Goal: Task Accomplishment & Management: Manage account settings

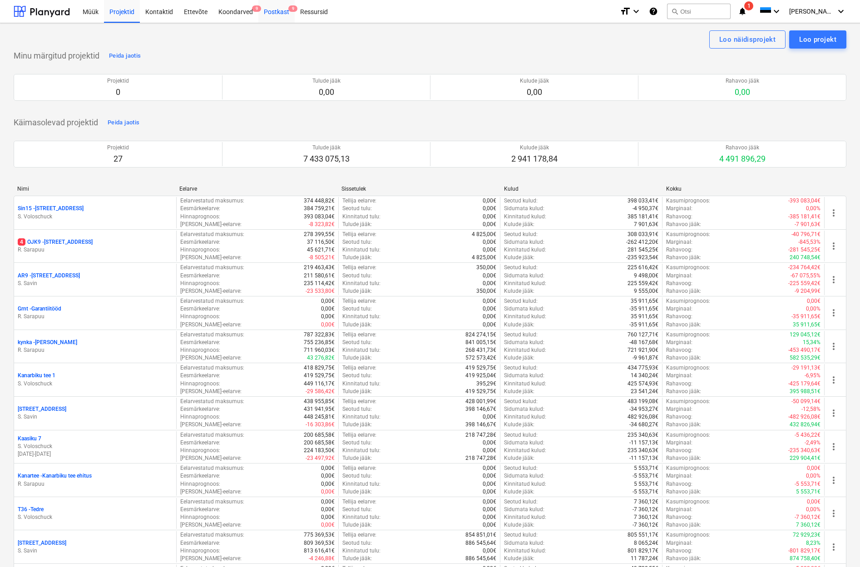
click at [284, 13] on div "Postkast 9" at bounding box center [276, 11] width 36 height 23
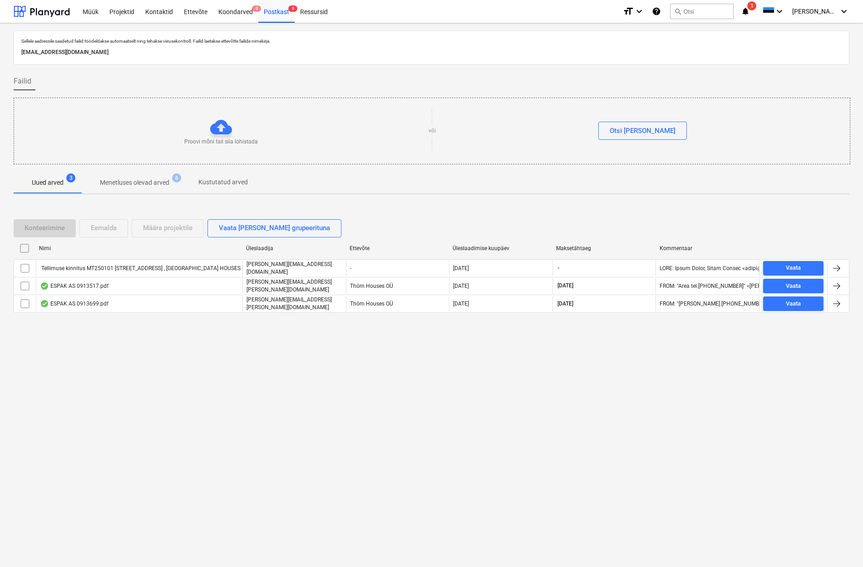
click at [140, 183] on p "Menetluses olevad arved" at bounding box center [134, 183] width 69 height 10
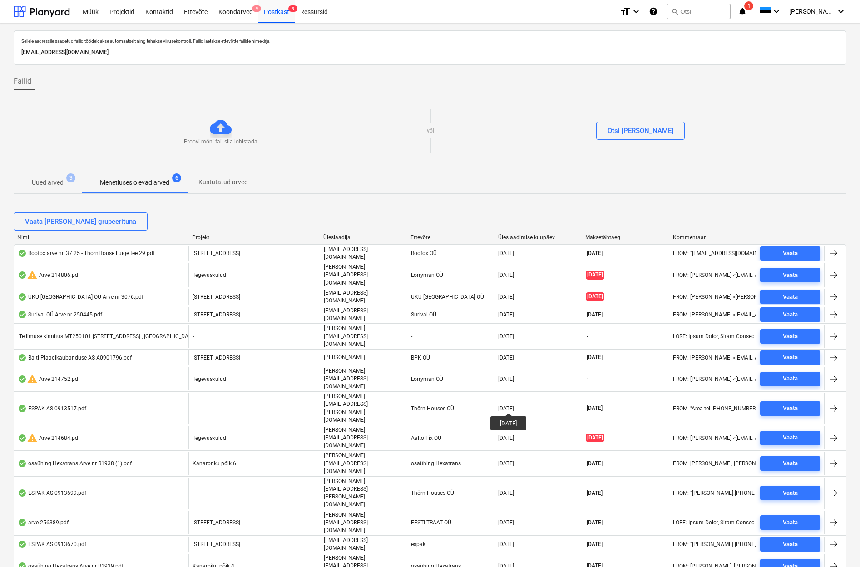
scroll to position [79, 0]
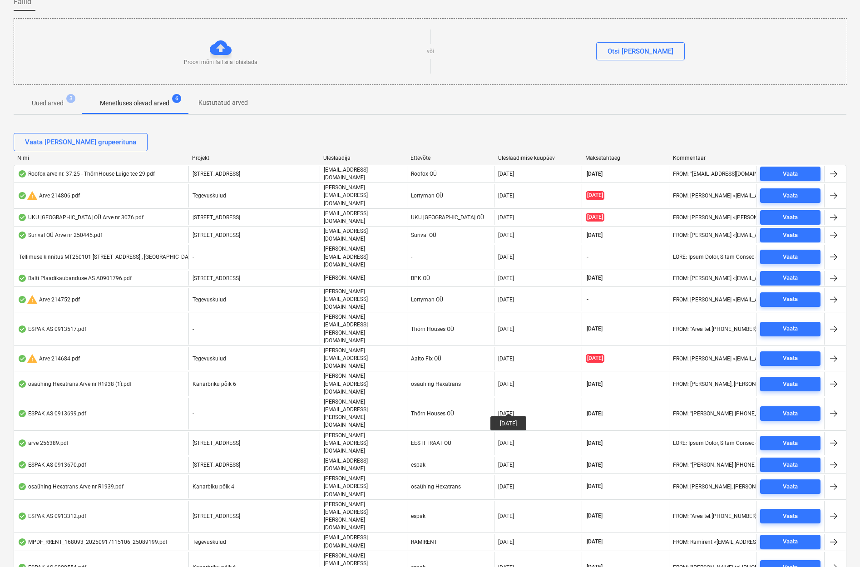
click at [49, 104] on p "Uued arved" at bounding box center [48, 104] width 32 height 10
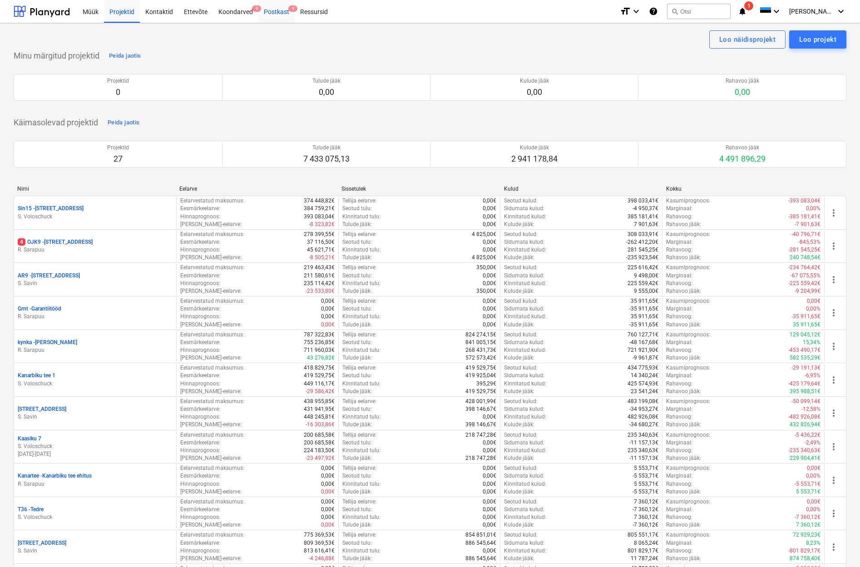
click at [282, 12] on div "Postkast 9" at bounding box center [276, 11] width 36 height 23
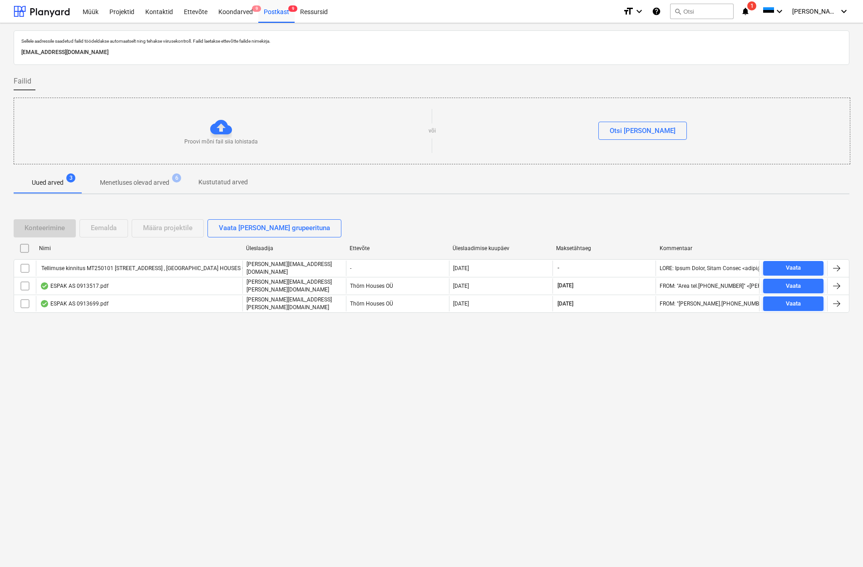
click at [141, 185] on p "Menetluses olevad arved" at bounding box center [134, 183] width 69 height 10
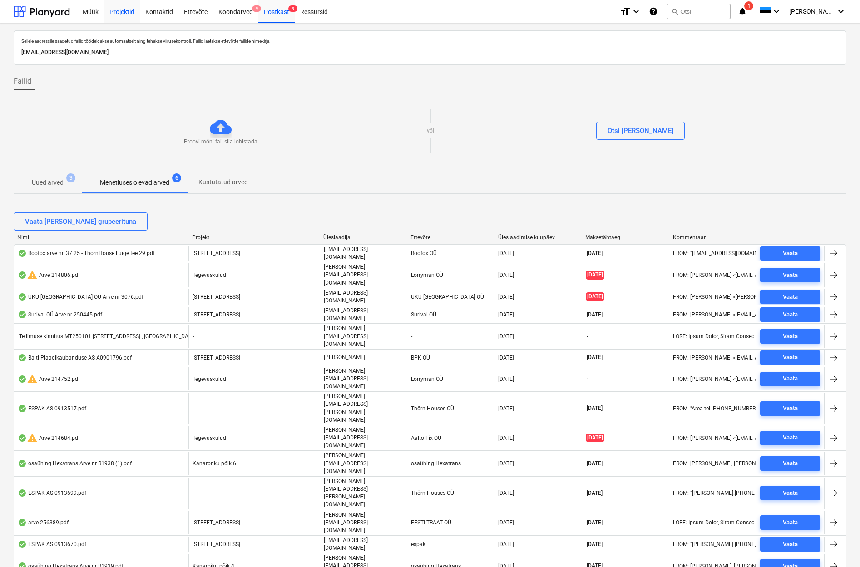
click at [116, 10] on div "Projektid" at bounding box center [122, 11] width 36 height 23
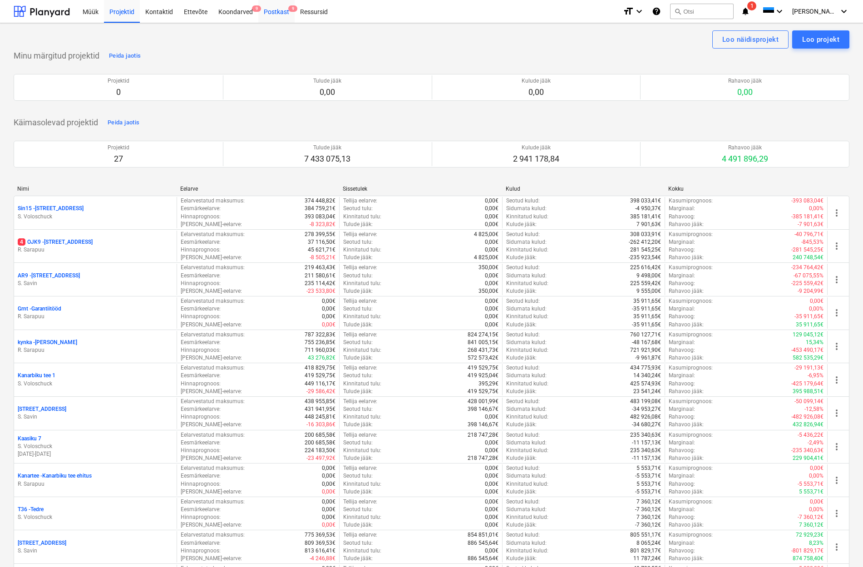
click at [273, 13] on div "Postkast 9" at bounding box center [276, 11] width 36 height 23
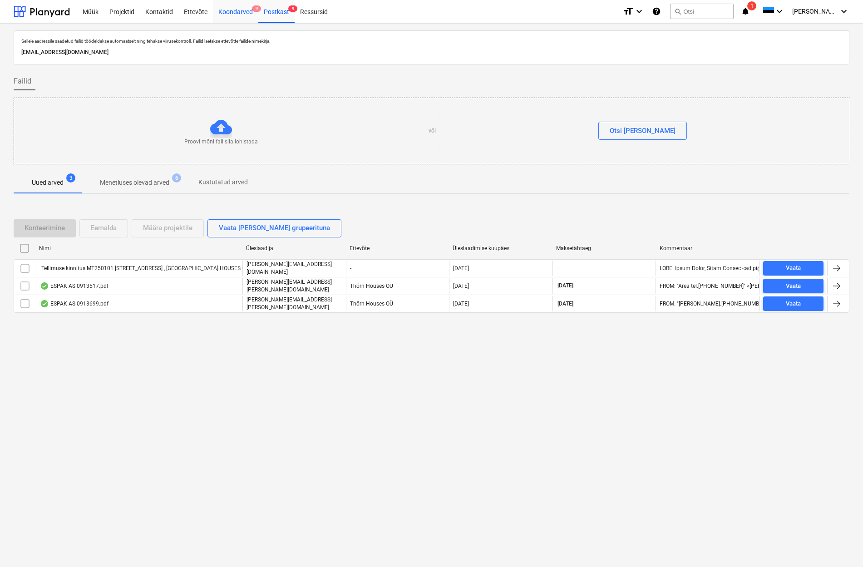
click at [235, 10] on div "Koondarved 9" at bounding box center [235, 11] width 45 height 23
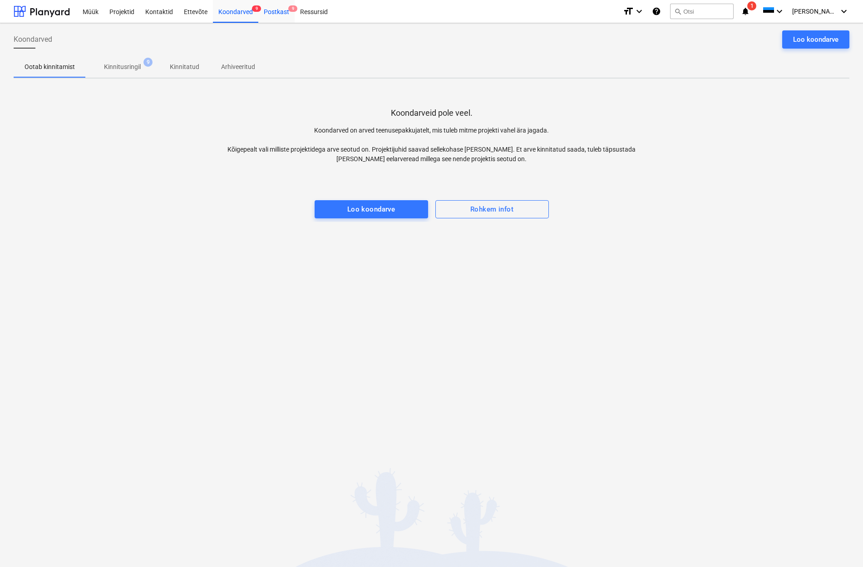
click at [273, 15] on div "Postkast 9" at bounding box center [276, 11] width 36 height 23
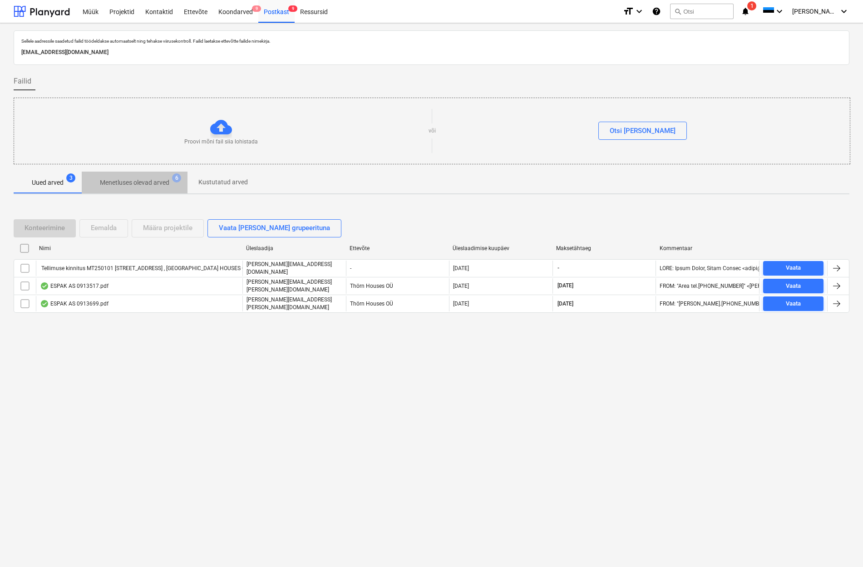
click at [124, 178] on p "Menetluses olevad arved" at bounding box center [134, 183] width 69 height 10
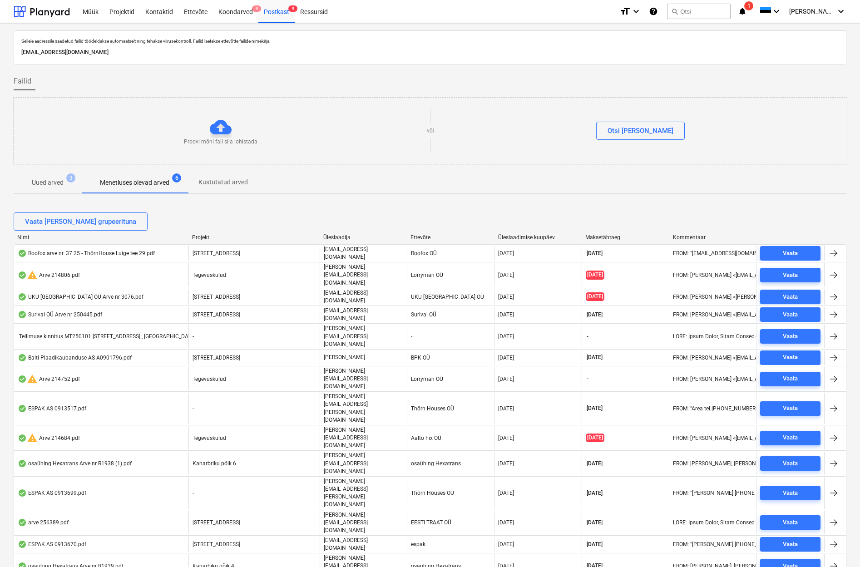
click at [49, 180] on p "Uued arved" at bounding box center [48, 183] width 32 height 10
